Goal: Transaction & Acquisition: Obtain resource

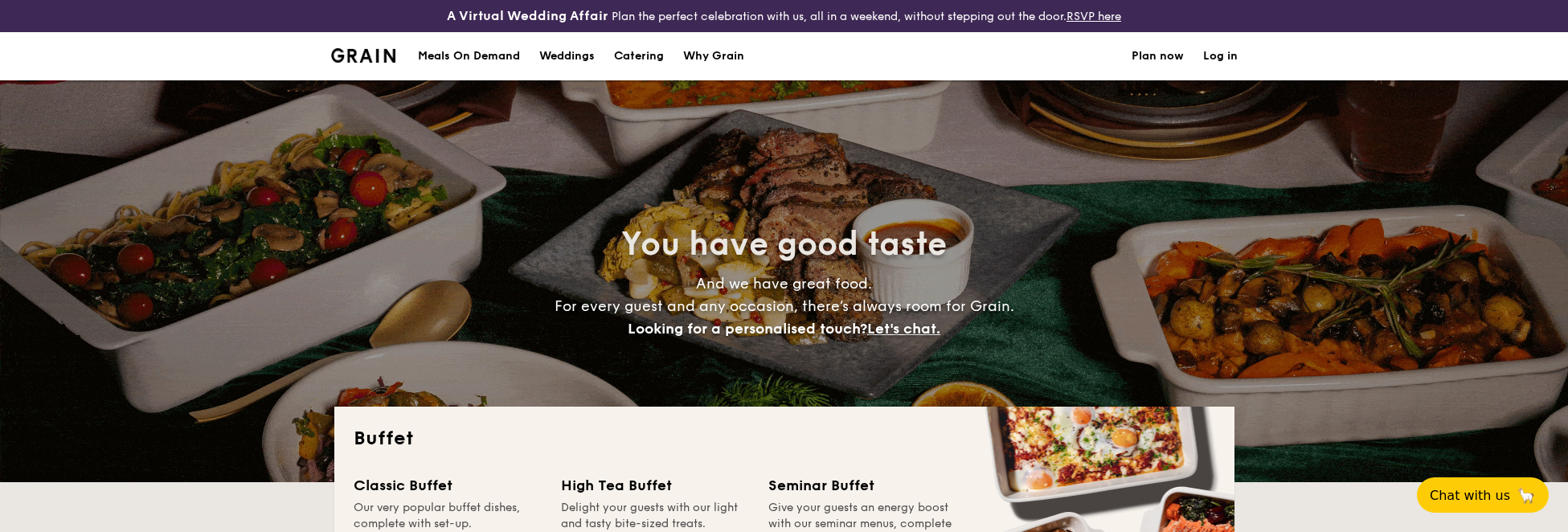
select select
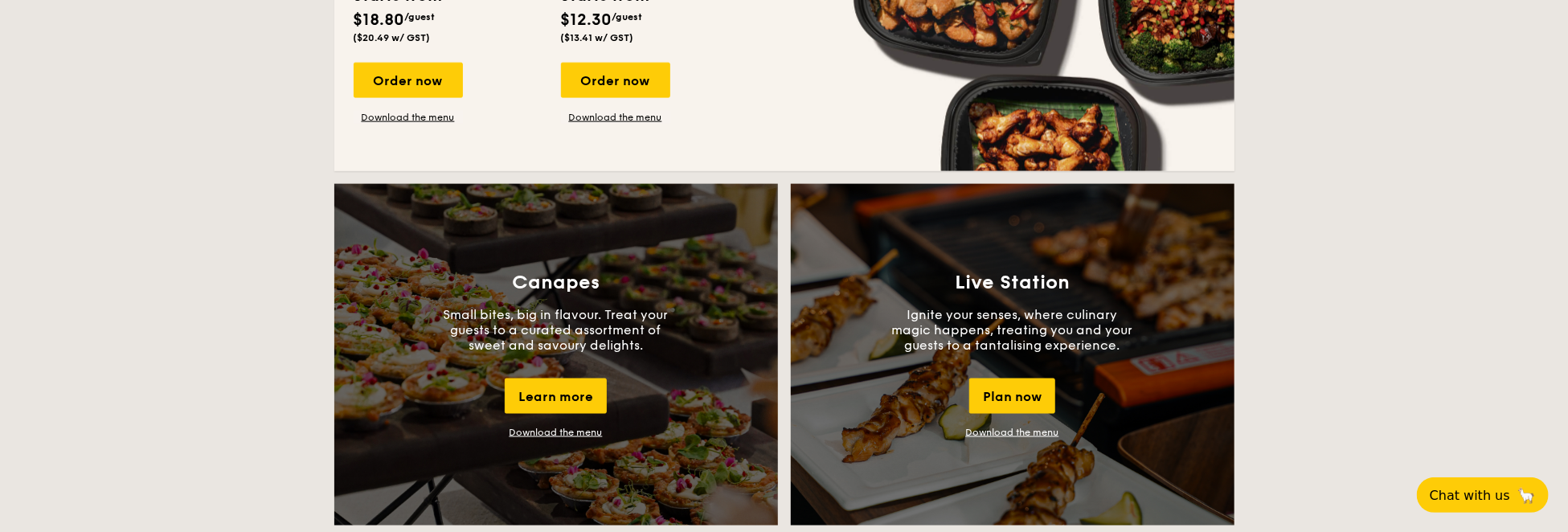
scroll to position [1447, 0]
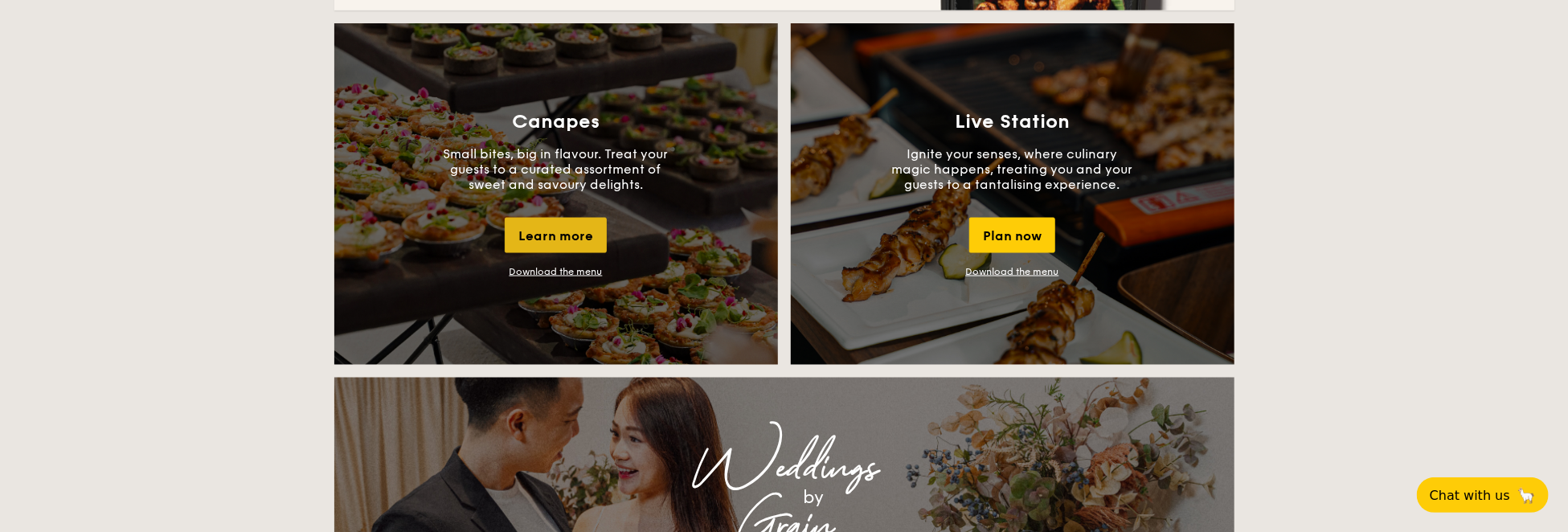
click at [532, 236] on div "Learn more" at bounding box center [555, 235] width 102 height 35
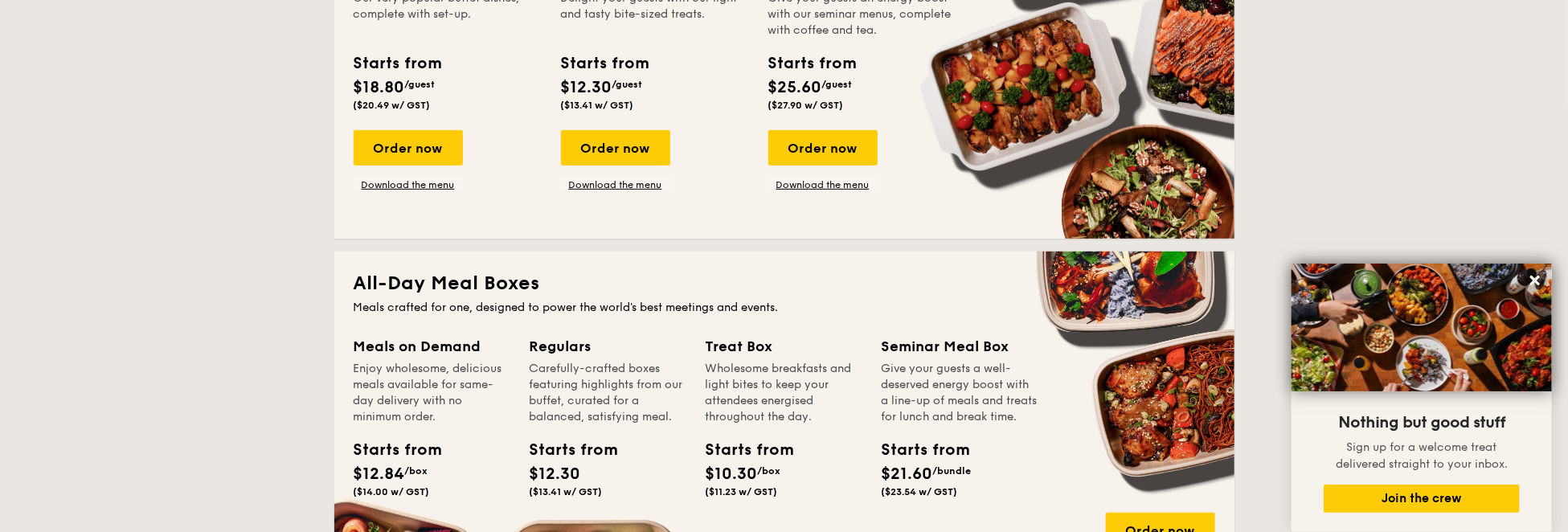
scroll to position [644, 0]
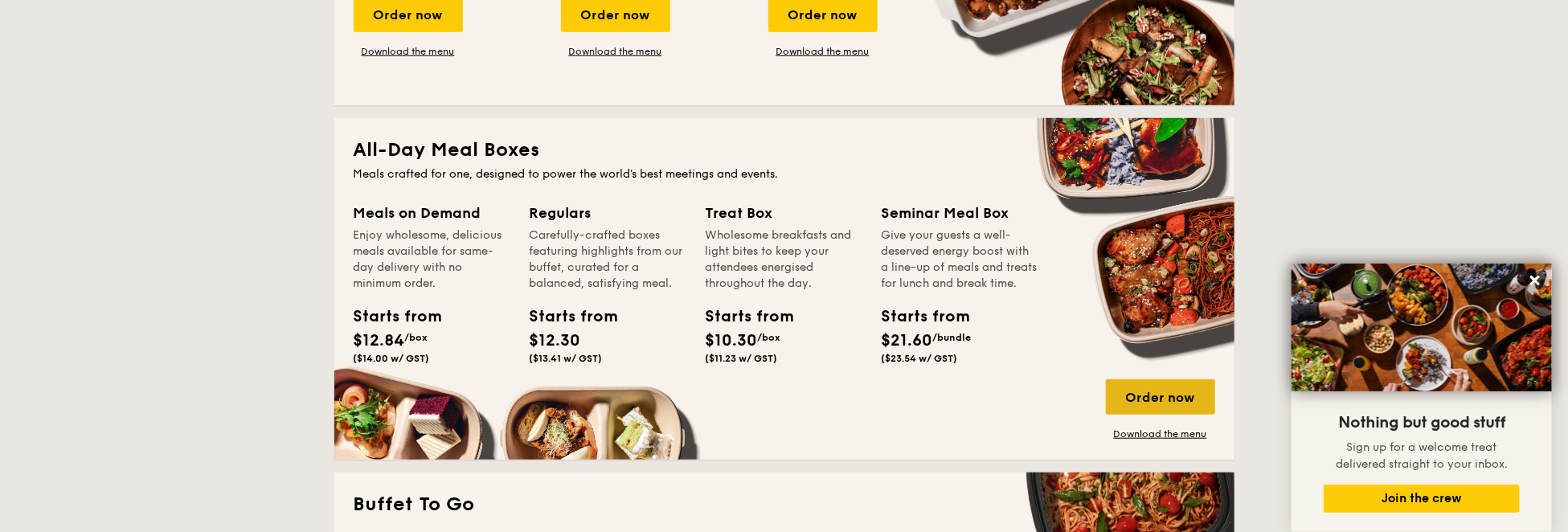
click at [1155, 388] on div "Order now" at bounding box center [1161, 397] width 110 height 35
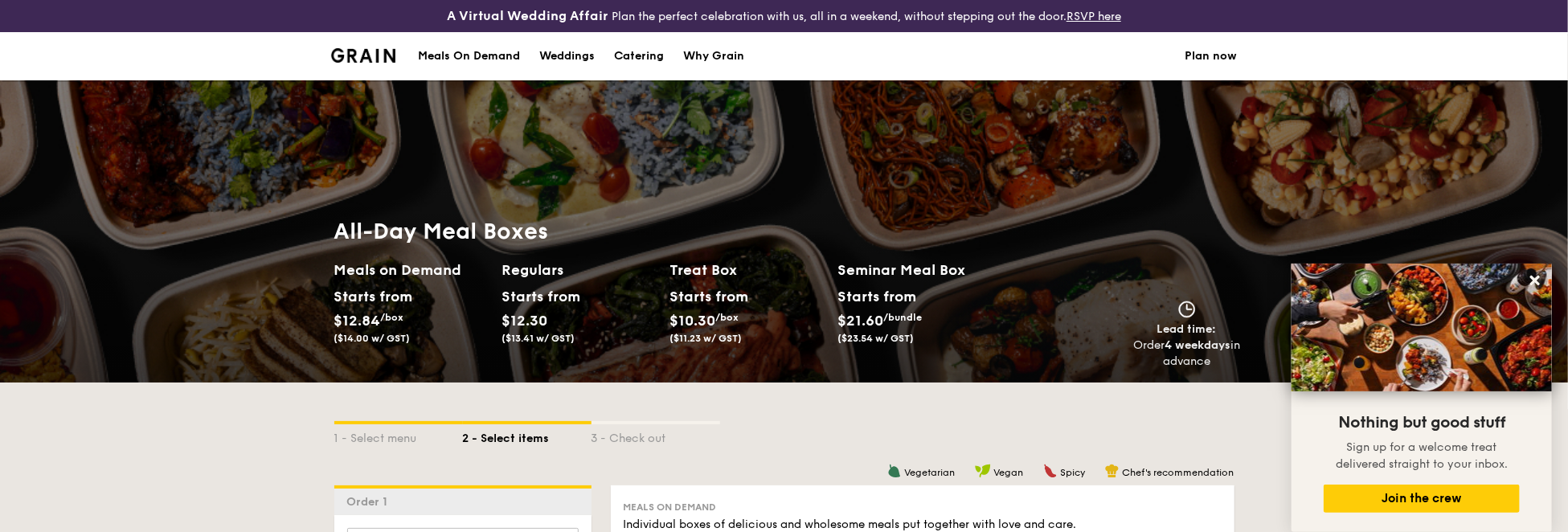
select select
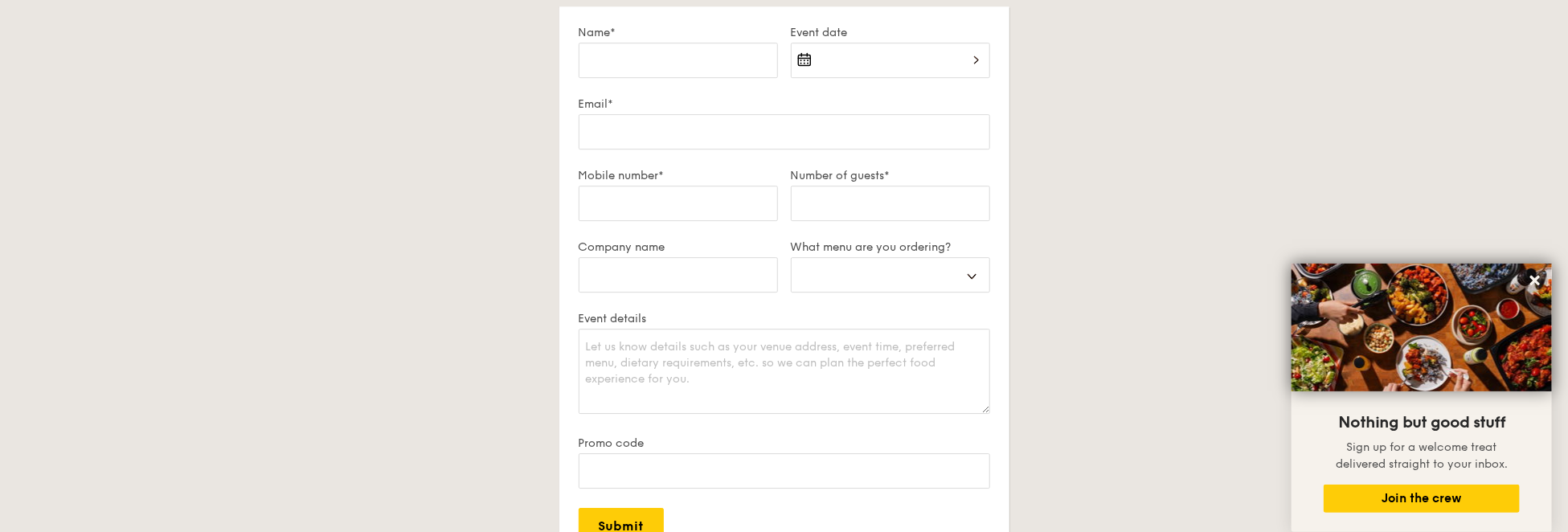
scroll to position [2881, 0]
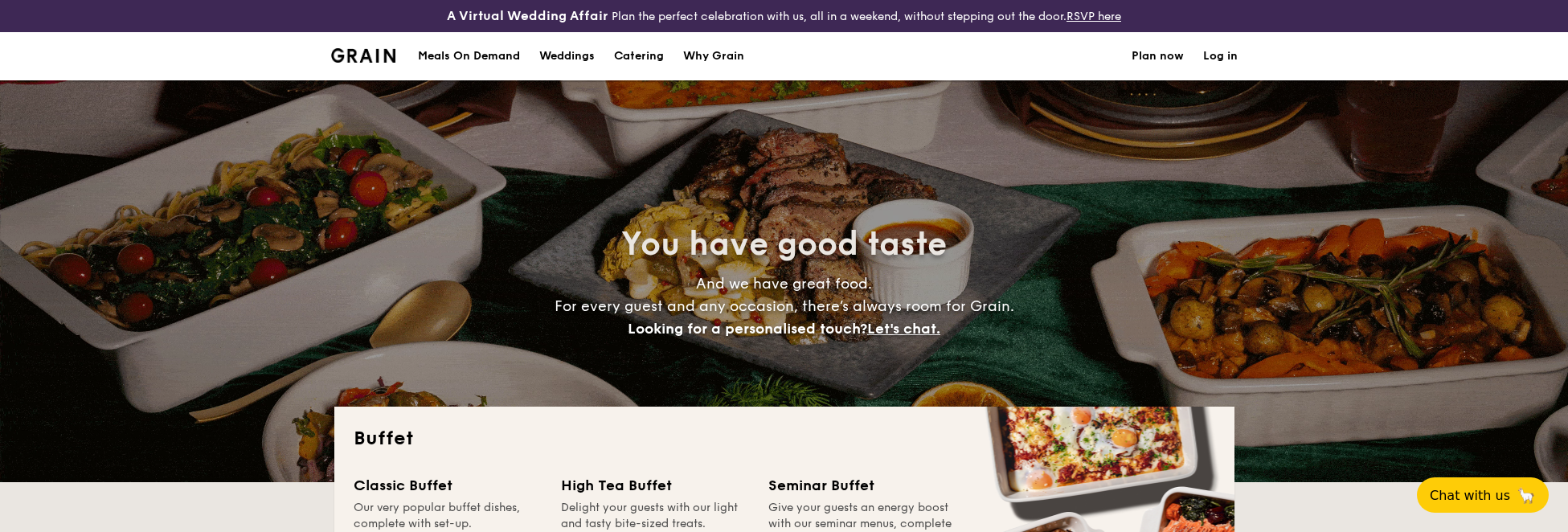
select select
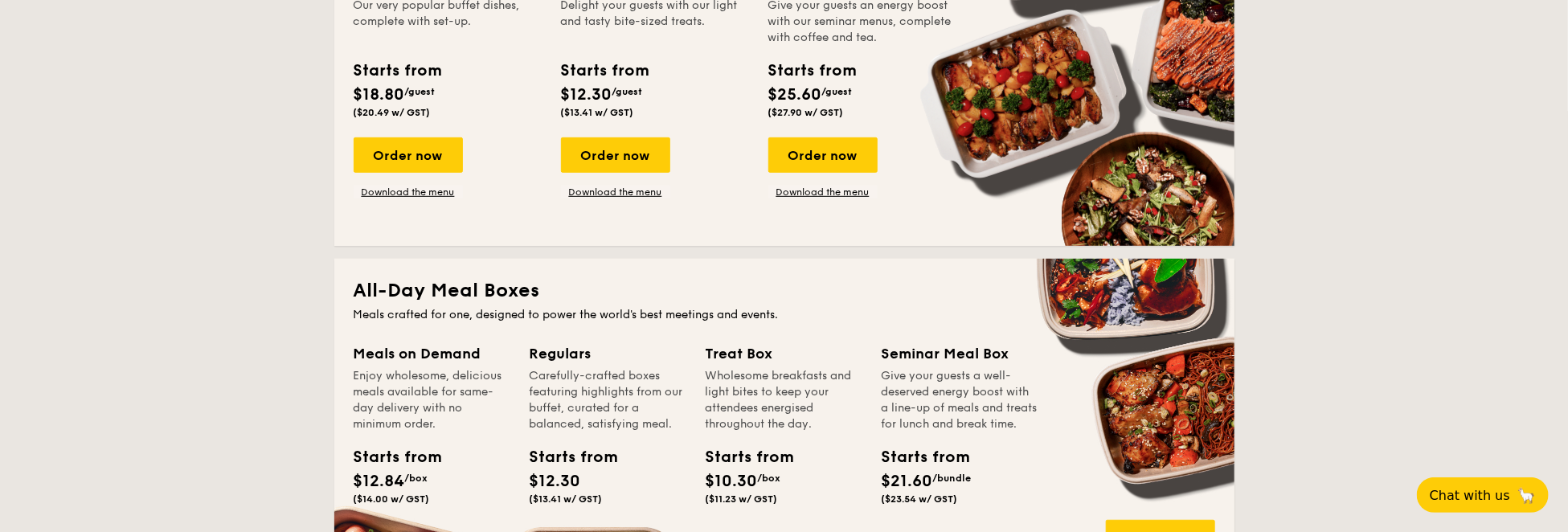
scroll to position [644, 0]
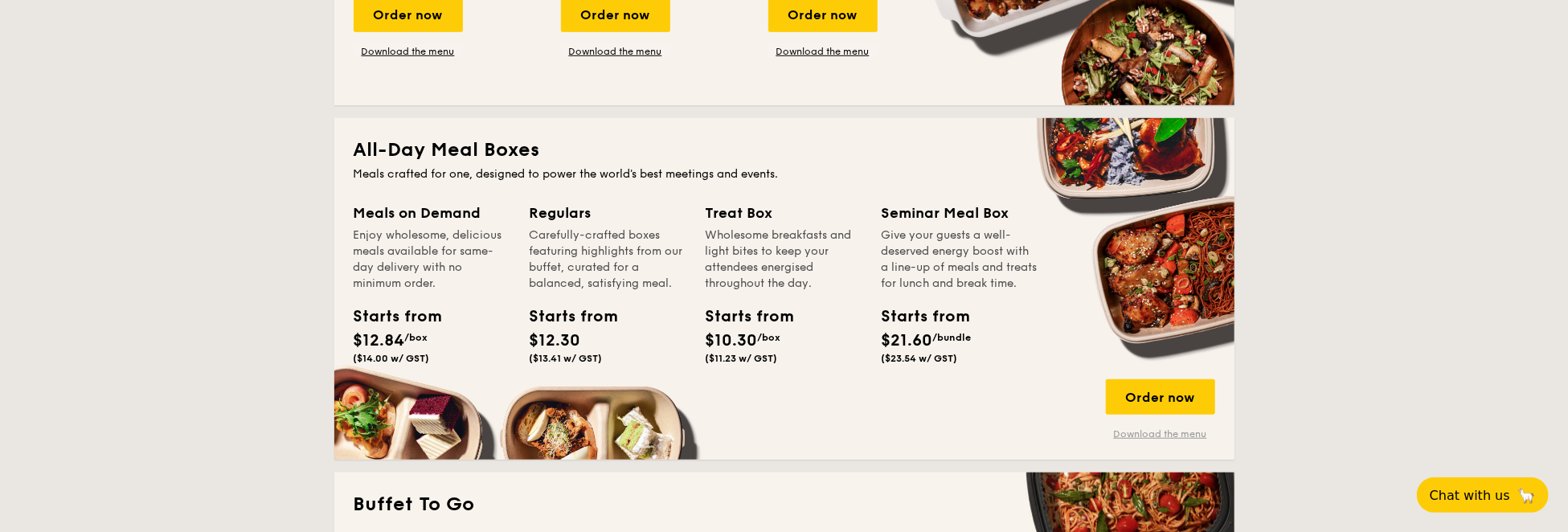
click at [1148, 428] on link "Download the menu" at bounding box center [1161, 434] width 110 height 13
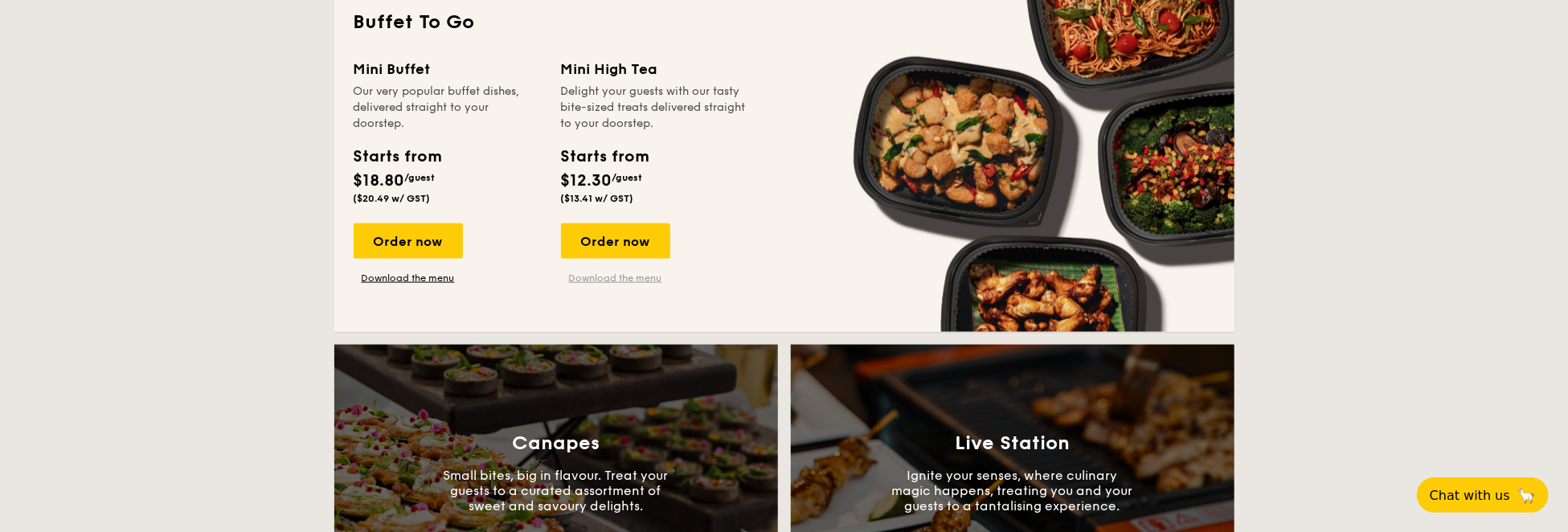
click at [619, 282] on link "Download the menu" at bounding box center [616, 278] width 110 height 13
